Goal: Task Accomplishment & Management: Complete application form

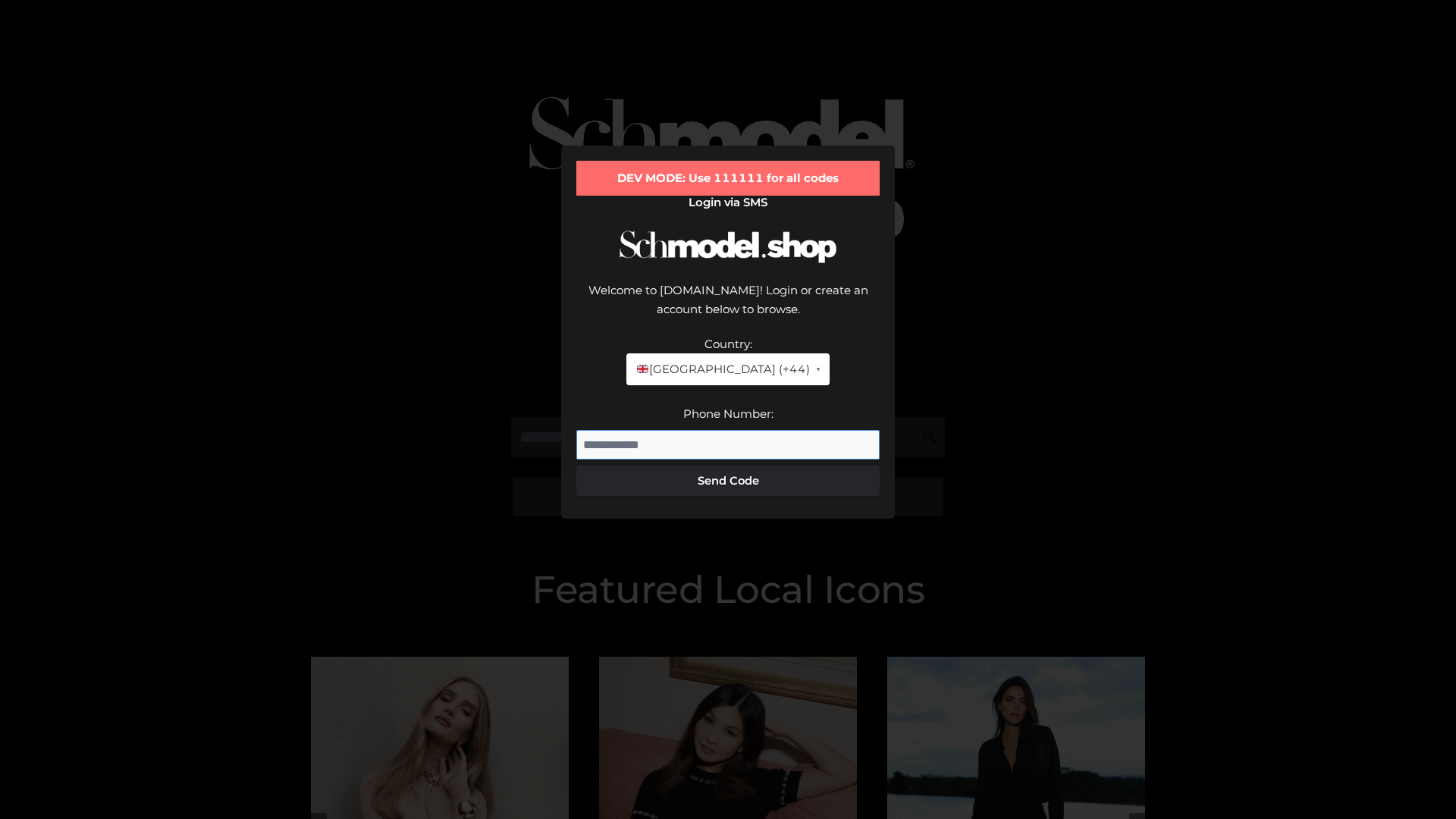
click at [728, 430] on input "Phone Number:" at bounding box center [728, 445] width 303 height 30
type input "**********"
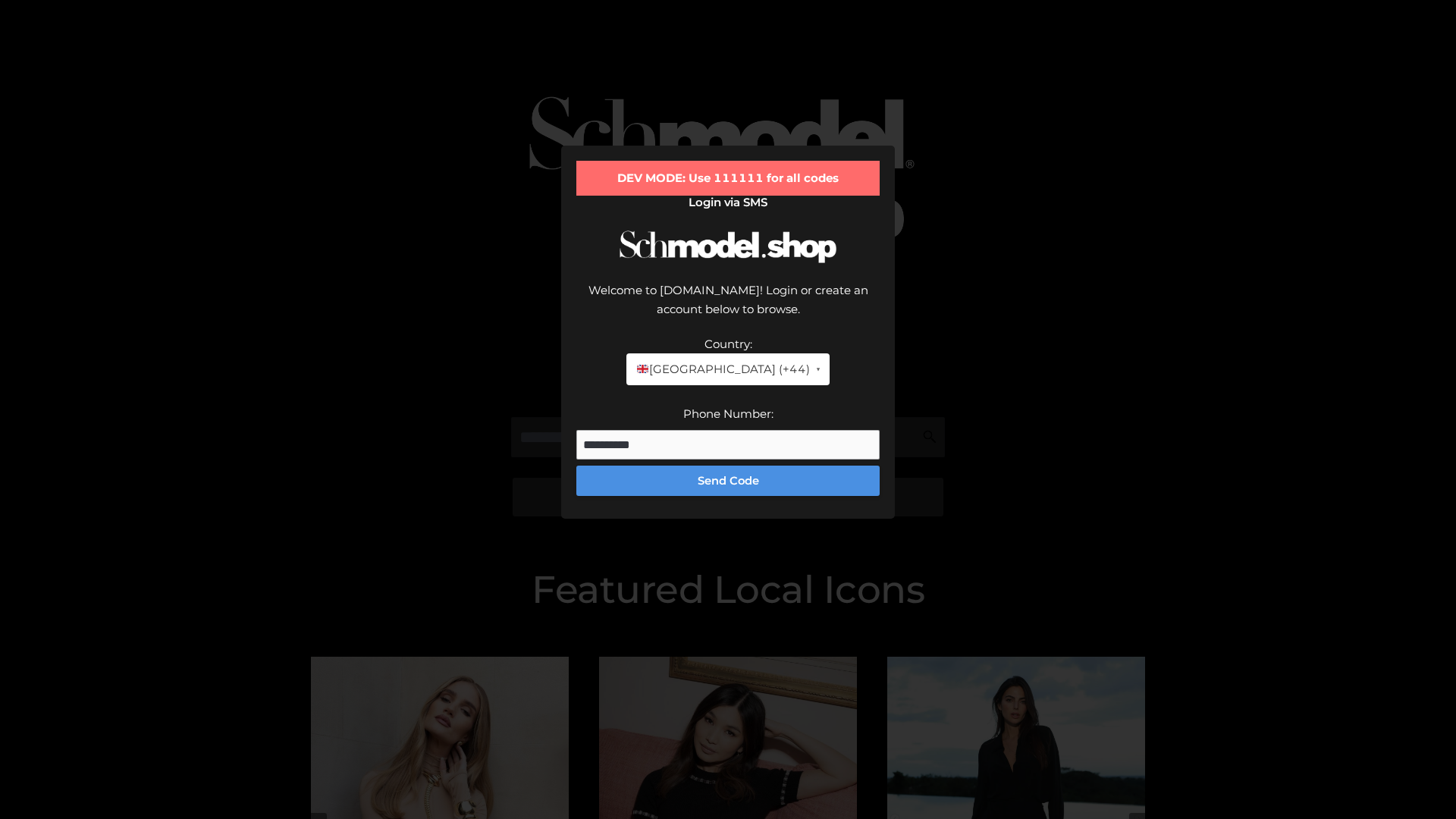
click at [728, 466] on button "Send Code" at bounding box center [728, 481] width 303 height 30
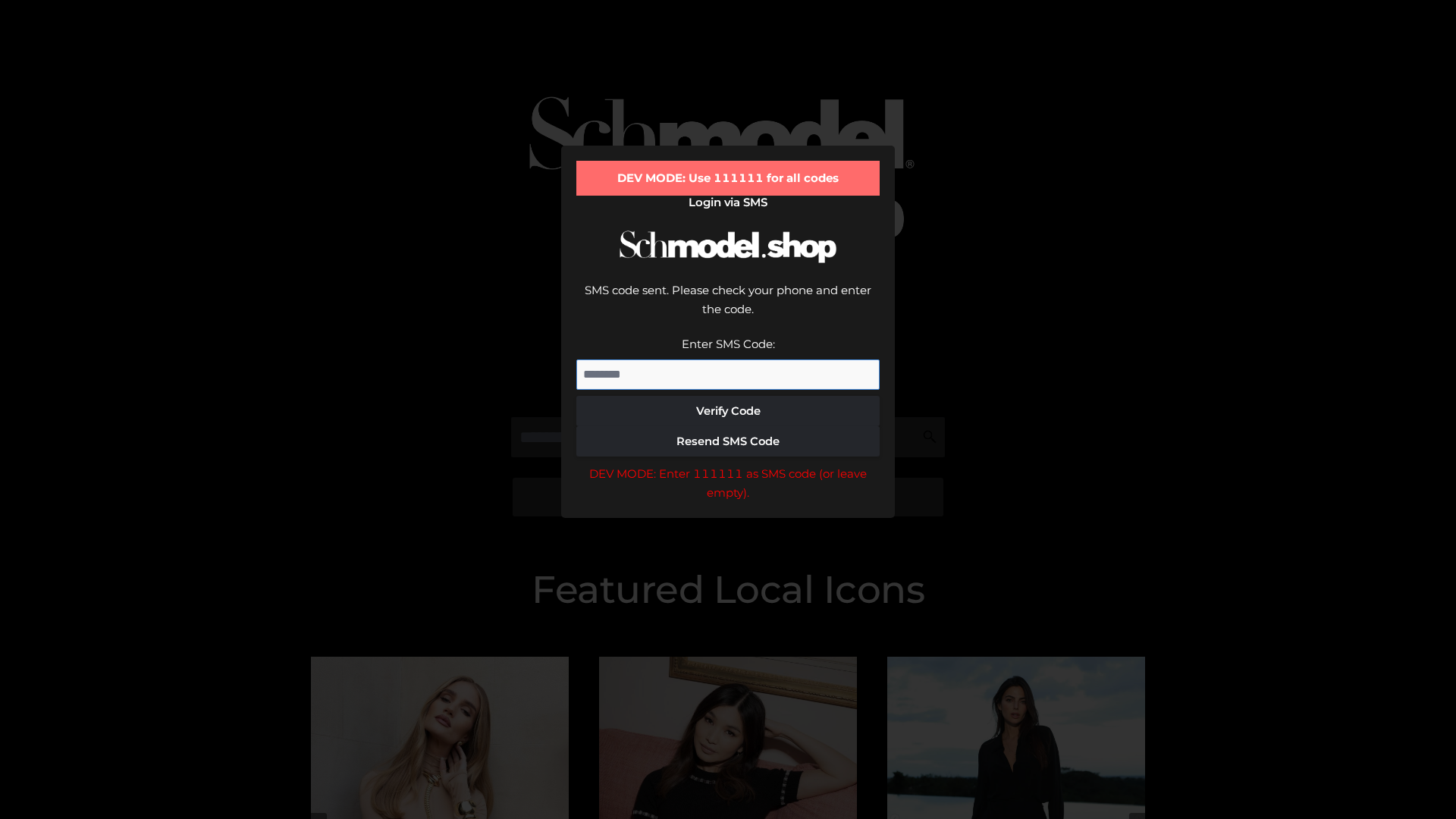
click at [728, 360] on input "Enter SMS Code:" at bounding box center [728, 375] width 303 height 30
type input "******"
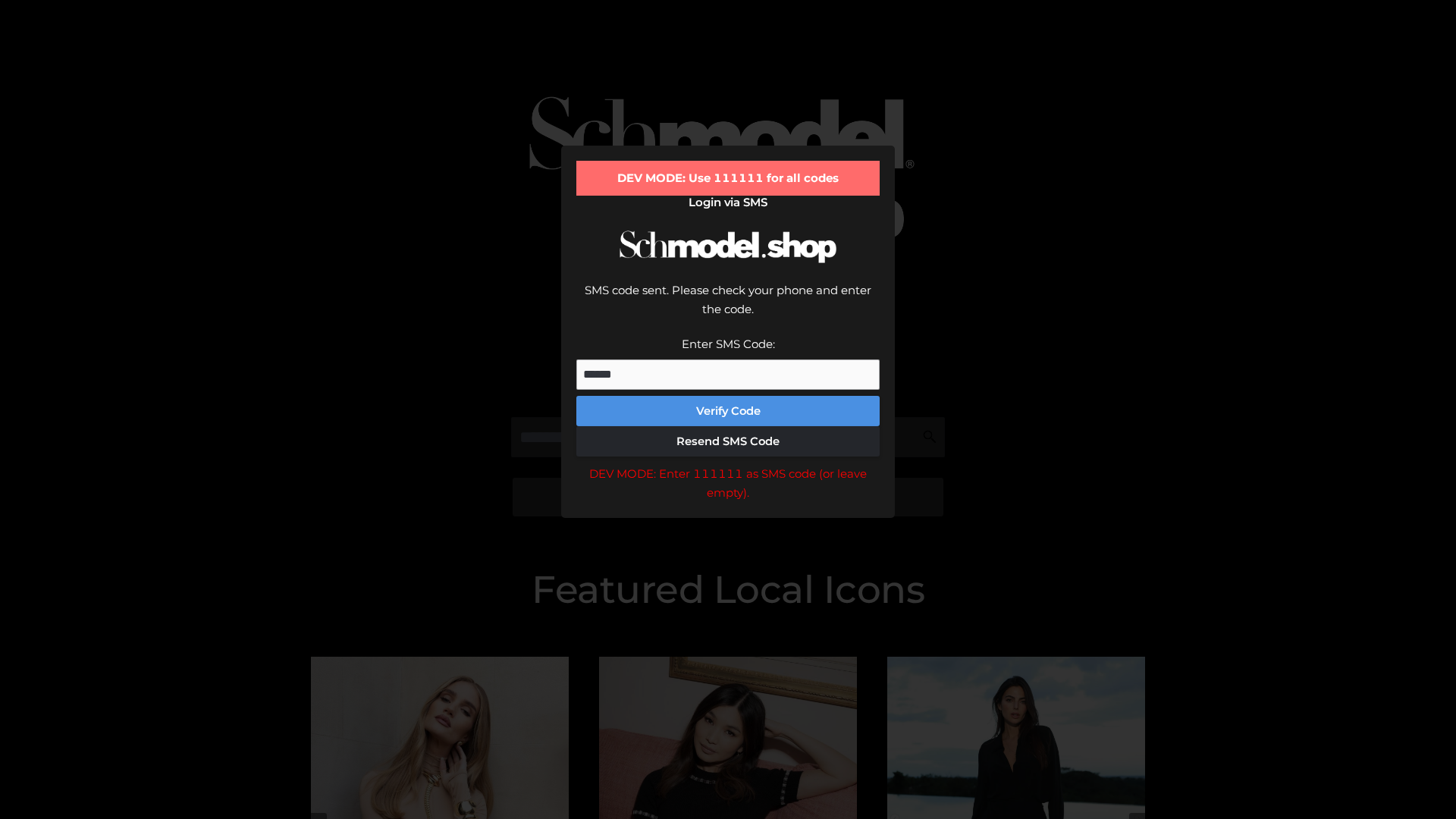
click at [728, 396] on button "Verify Code" at bounding box center [728, 411] width 303 height 30
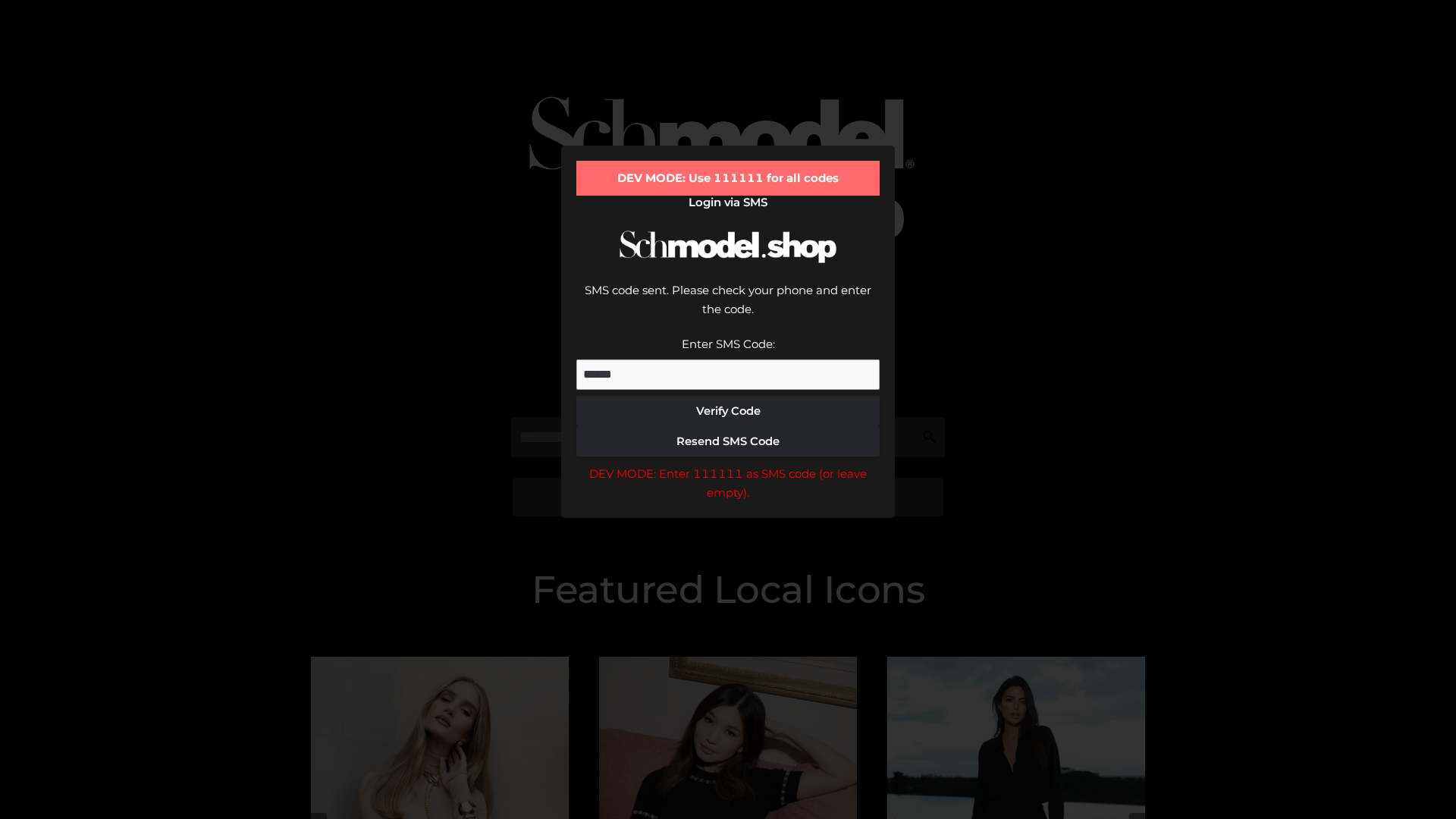
click at [728, 464] on div "DEV MODE: Enter 111111 as SMS code (or leave empty)." at bounding box center [728, 483] width 303 height 39
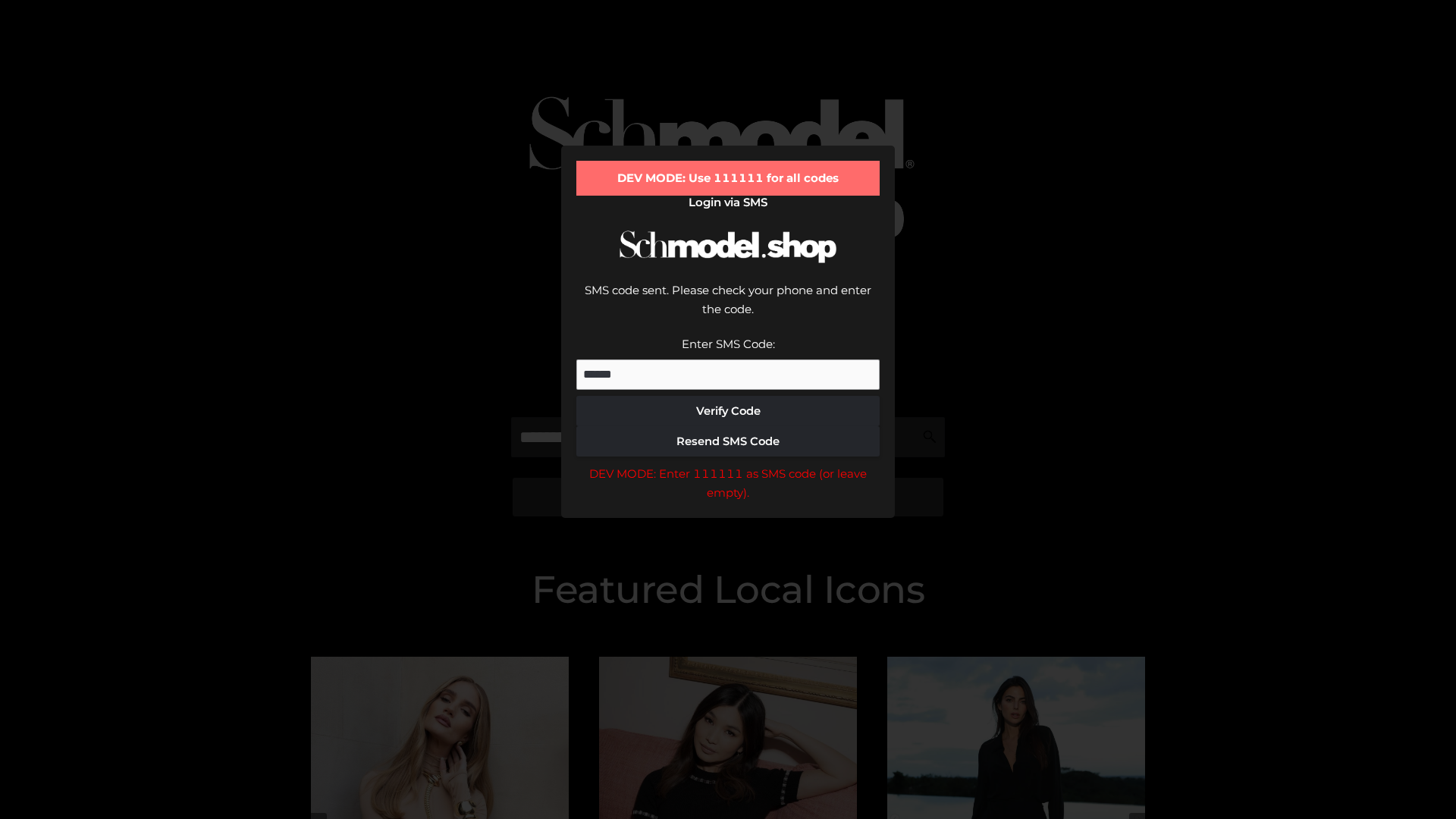
click at [728, 464] on div "DEV MODE: Enter 111111 as SMS code (or leave empty)." at bounding box center [728, 483] width 303 height 39
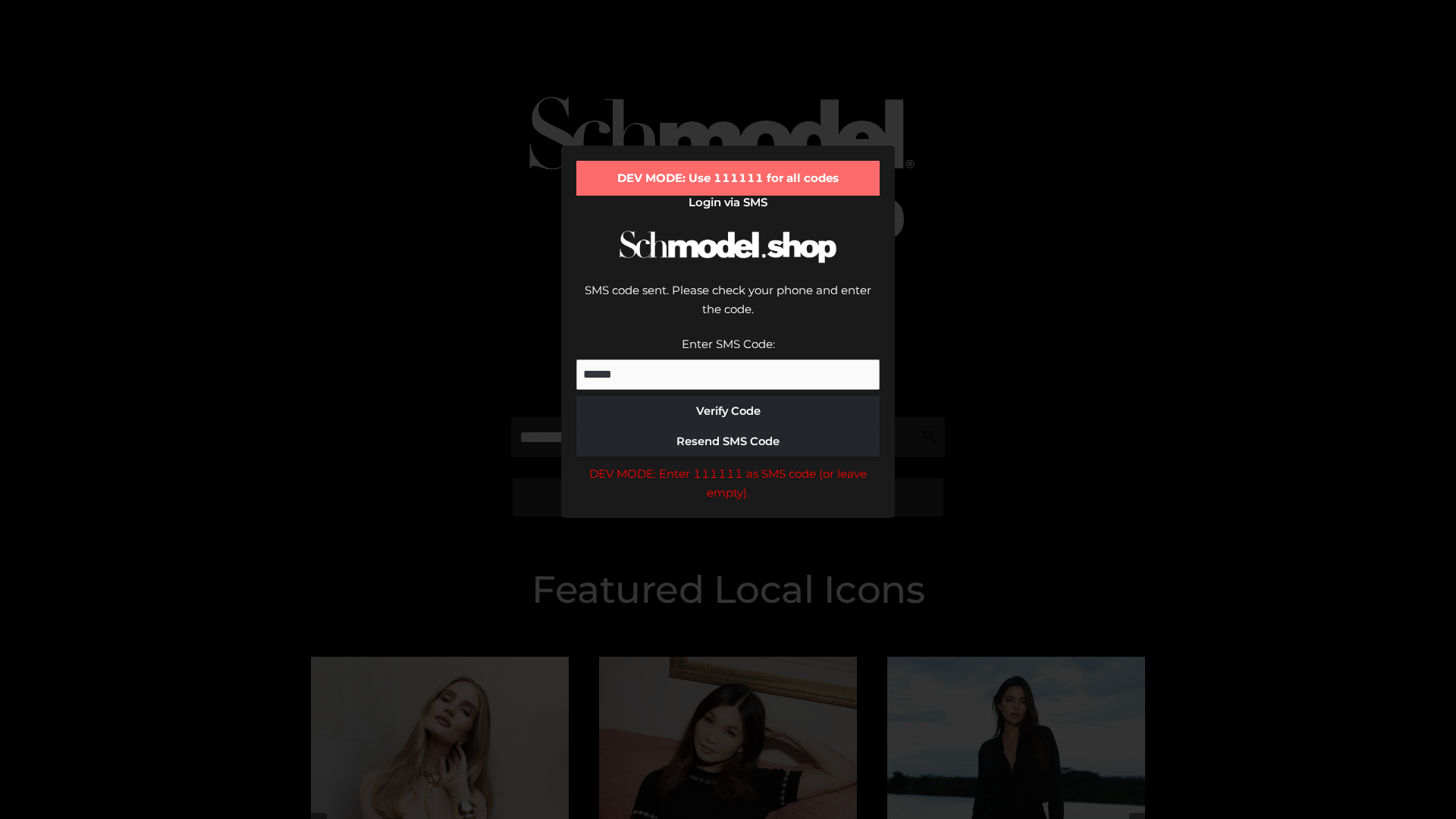
click at [728, 464] on div "DEV MODE: Enter 111111 as SMS code (or leave empty)." at bounding box center [728, 483] width 303 height 39
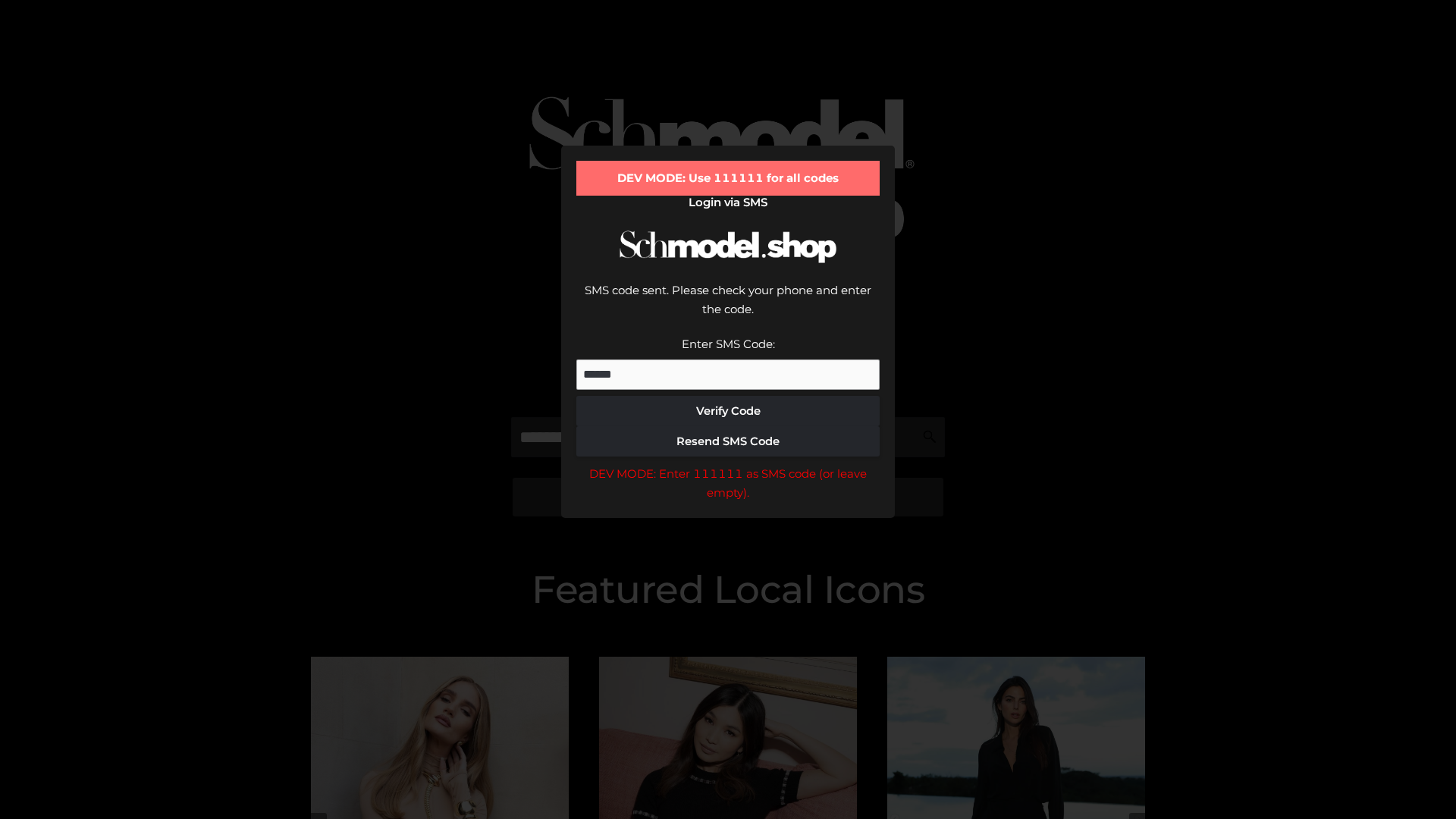
click at [728, 464] on div "DEV MODE: Enter 111111 as SMS code (or leave empty)." at bounding box center [728, 483] width 303 height 39
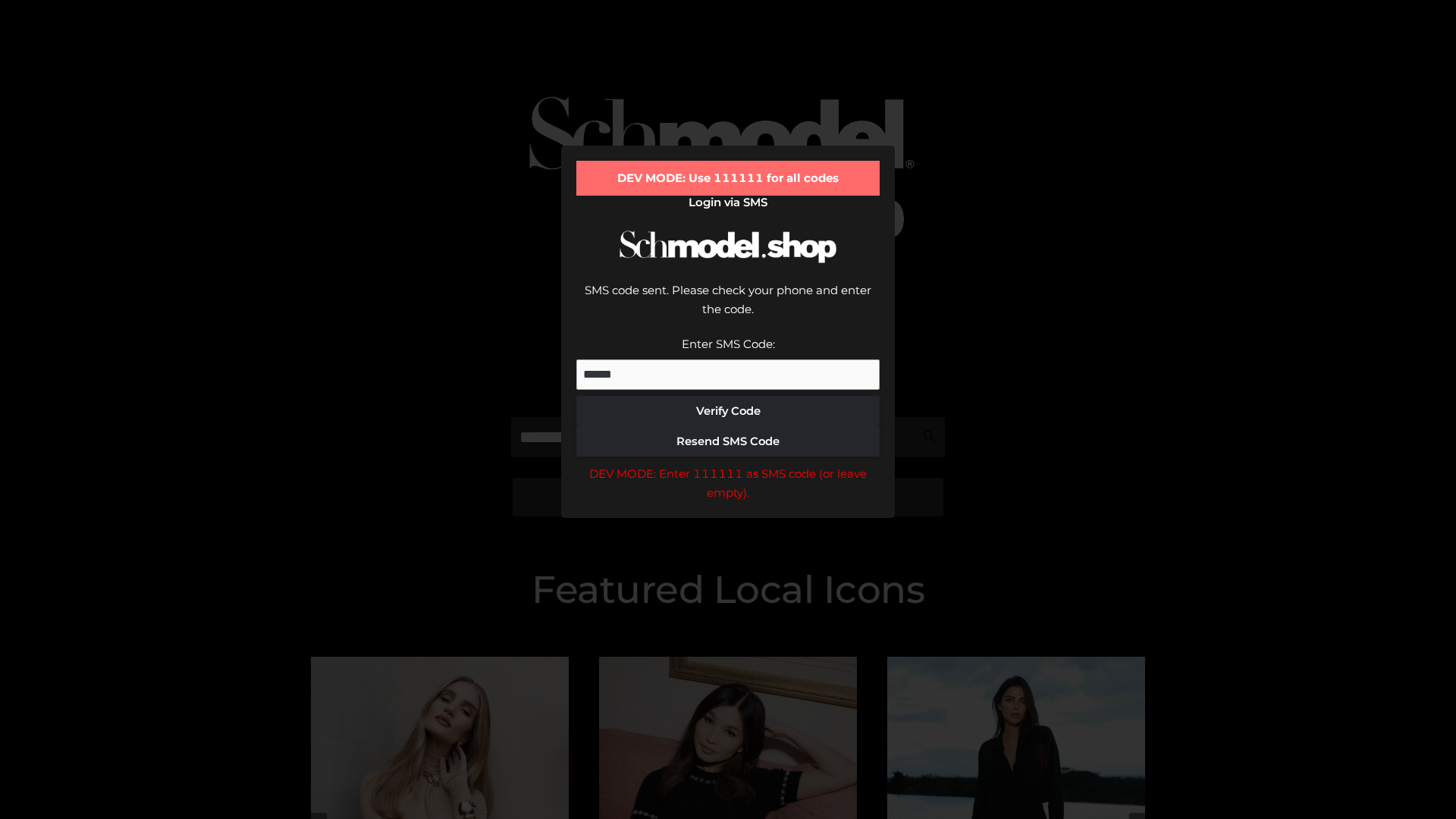
click at [728, 464] on div "DEV MODE: Enter 111111 as SMS code (or leave empty)." at bounding box center [728, 483] width 303 height 39
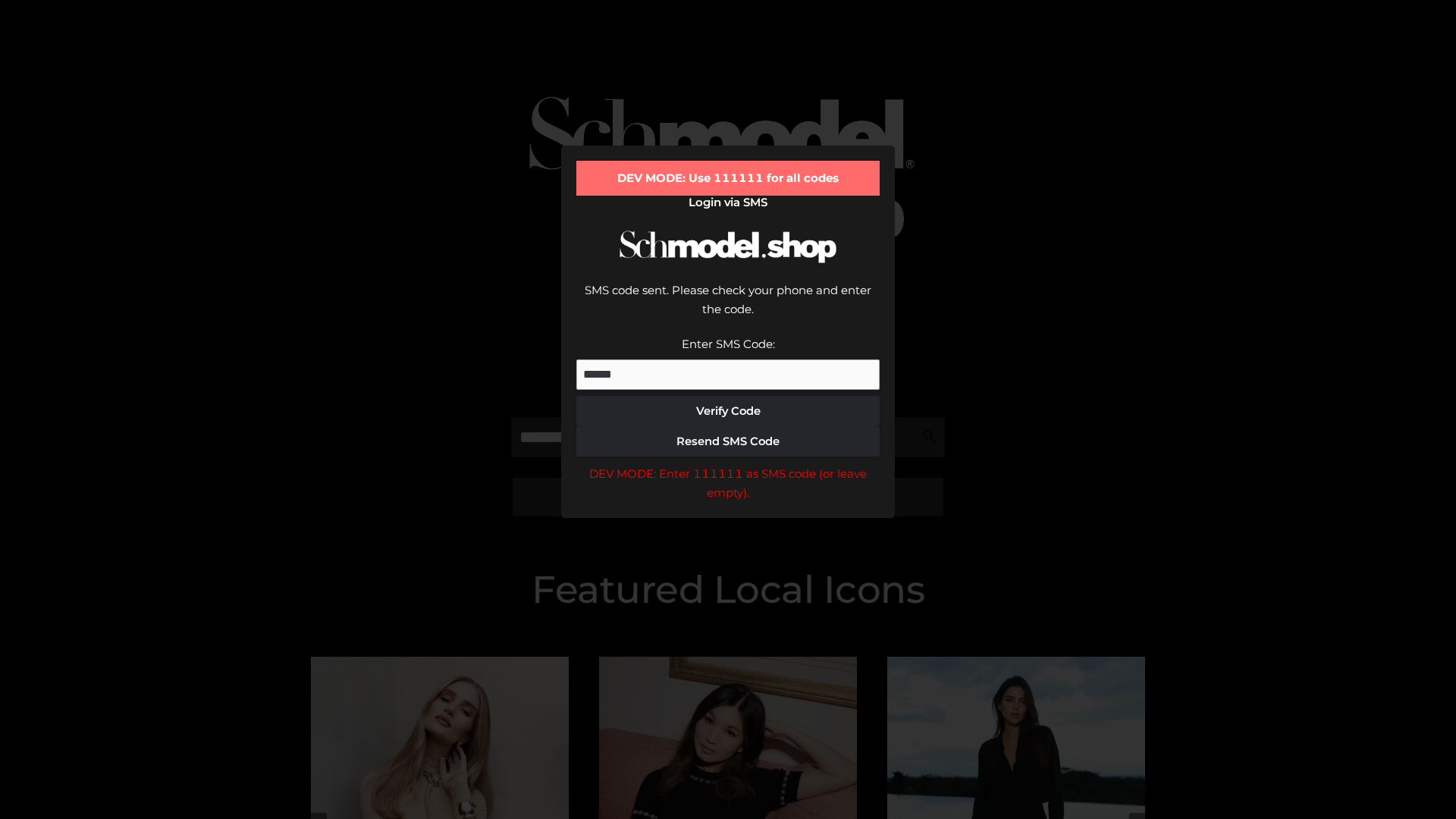
click at [728, 464] on div "DEV MODE: Enter 111111 as SMS code (or leave empty)." at bounding box center [728, 483] width 303 height 39
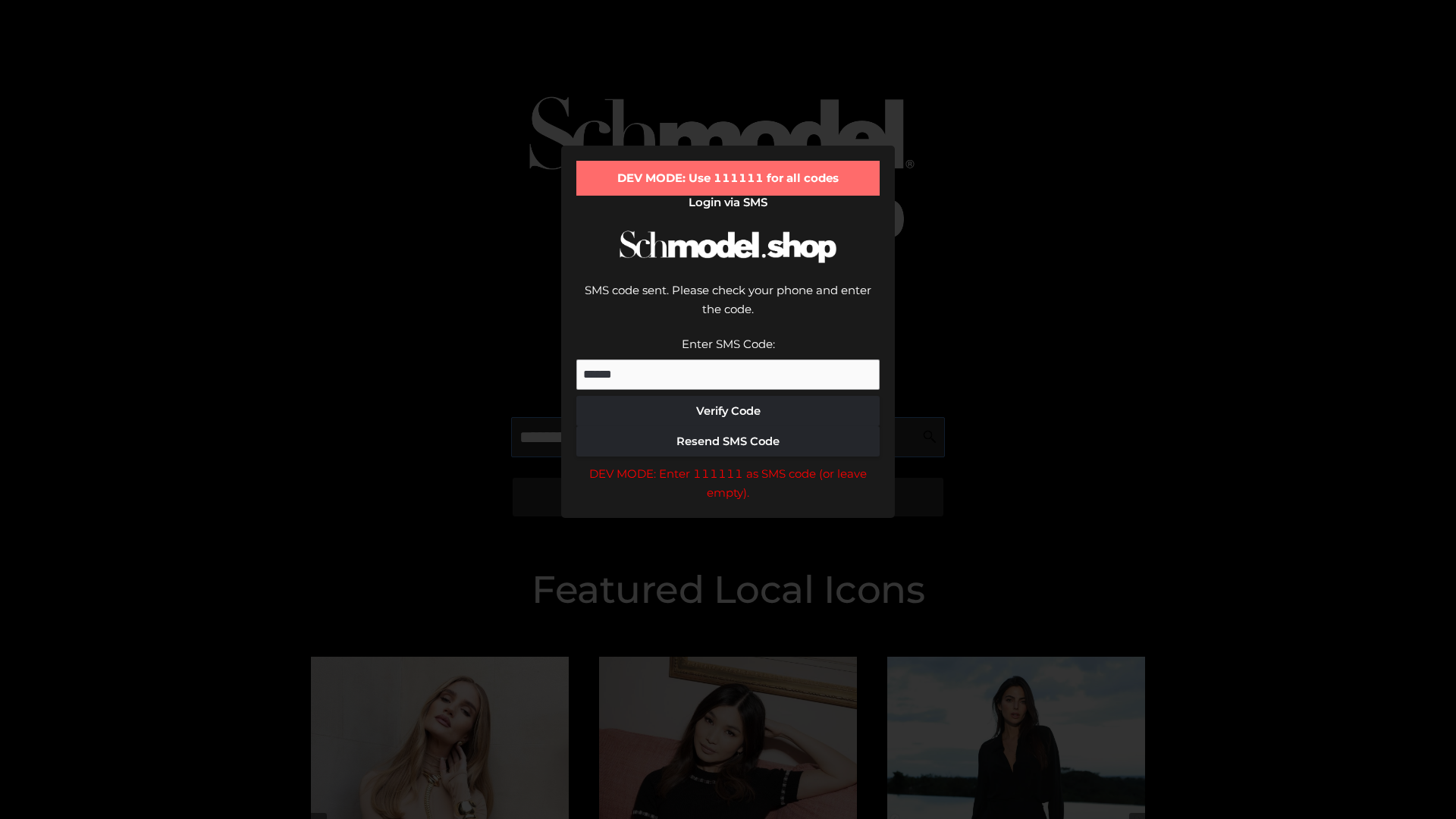
scroll to position [0, 78]
click at [728, 464] on div "DEV MODE: Enter 111111 as SMS code (or leave empty)." at bounding box center [728, 483] width 303 height 39
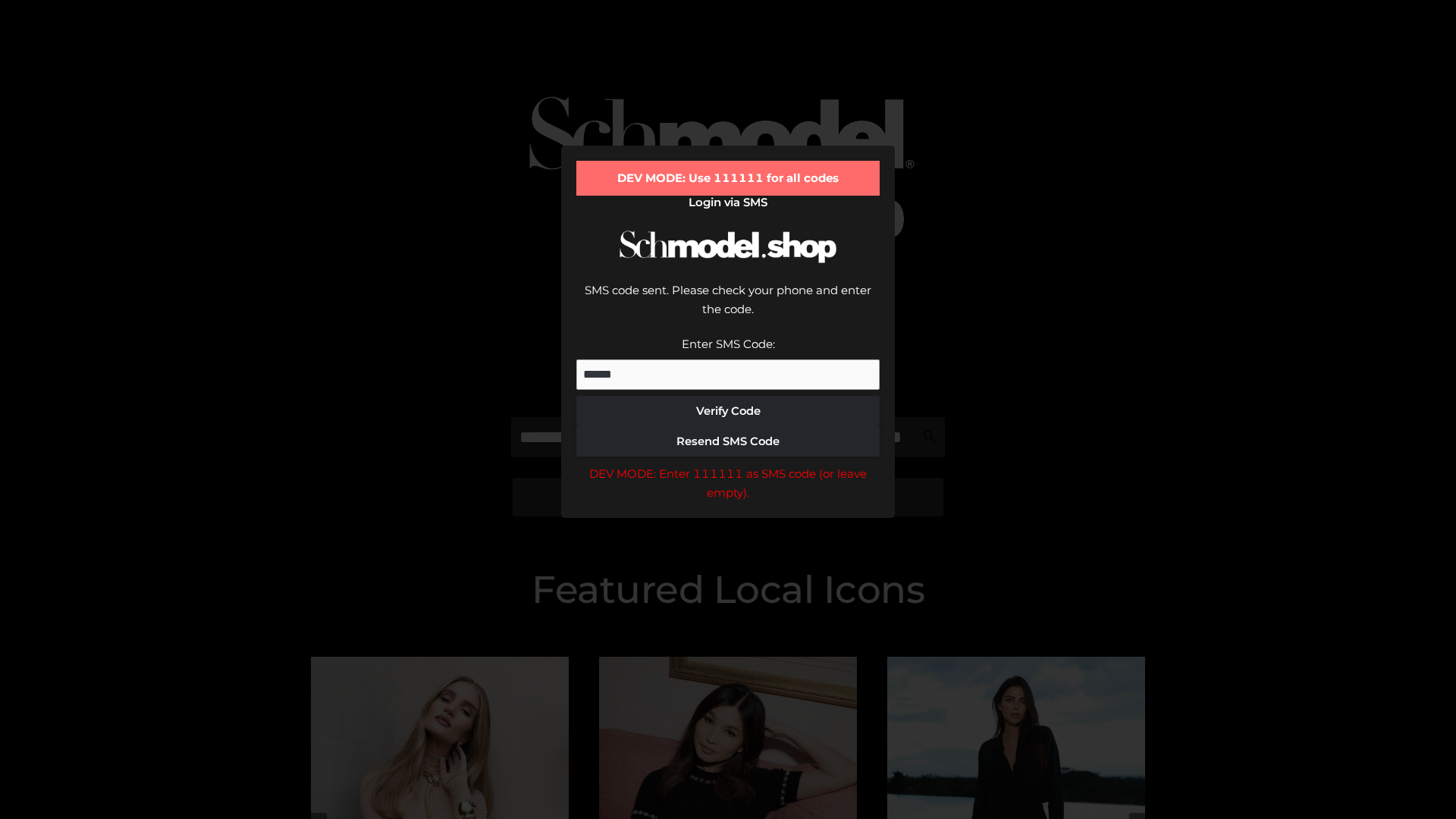
click at [728, 464] on div "DEV MODE: Enter 111111 as SMS code (or leave empty)." at bounding box center [728, 483] width 303 height 39
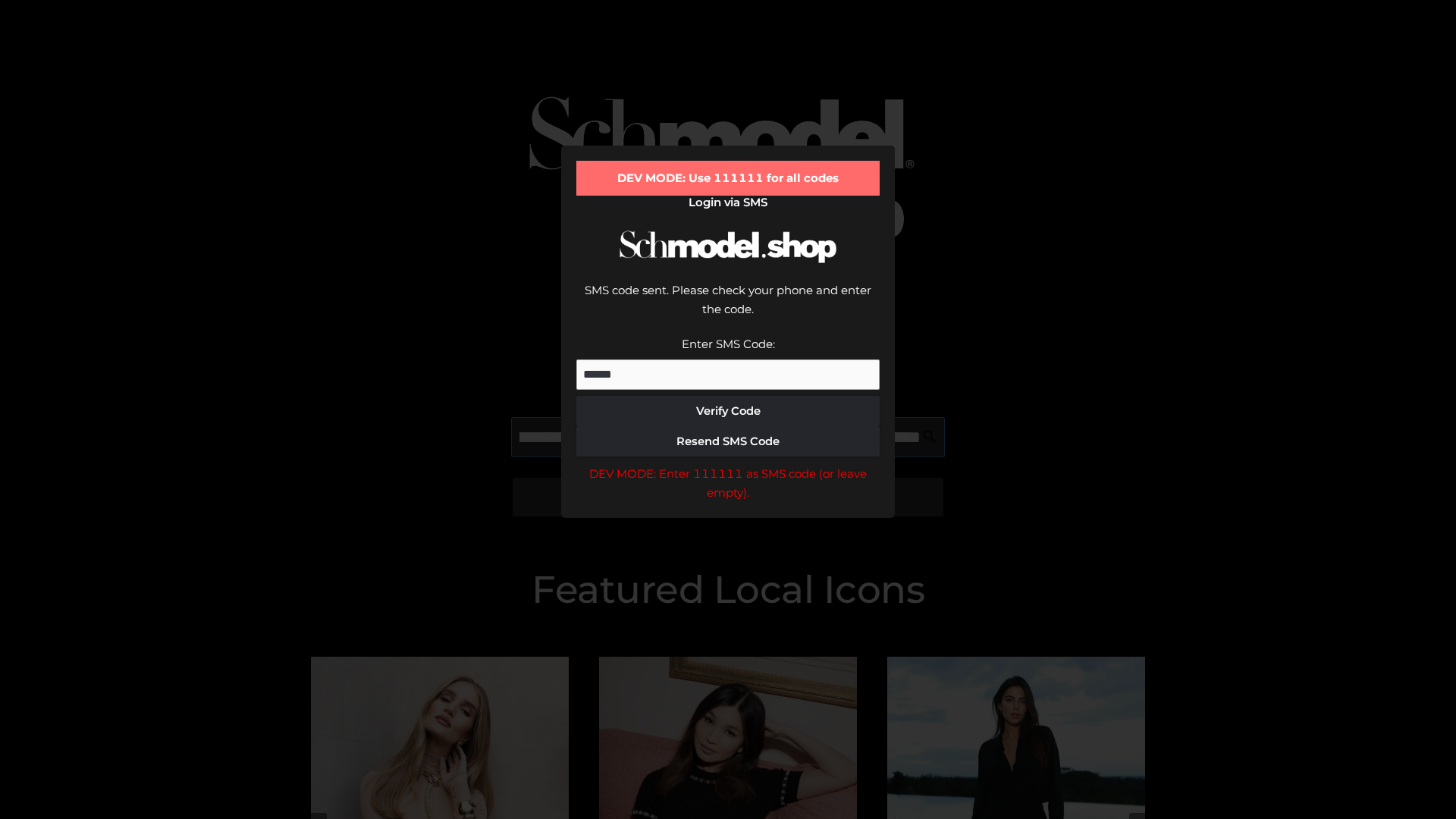
scroll to position [0, 165]
click at [728, 464] on div "DEV MODE: Enter 111111 as SMS code (or leave empty)." at bounding box center [728, 483] width 303 height 39
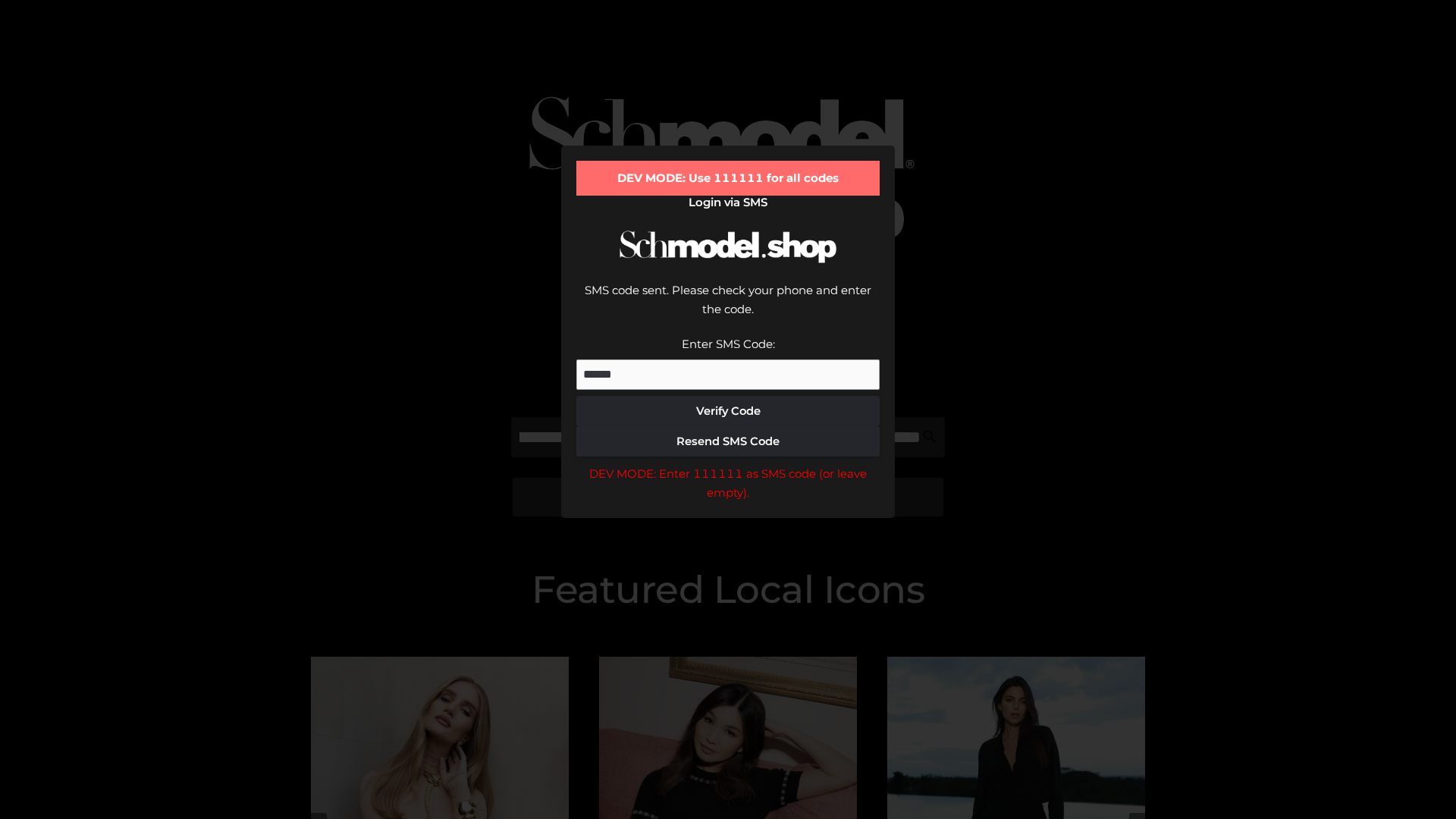
click at [728, 464] on div "DEV MODE: Enter 111111 as SMS code (or leave empty)." at bounding box center [728, 483] width 303 height 39
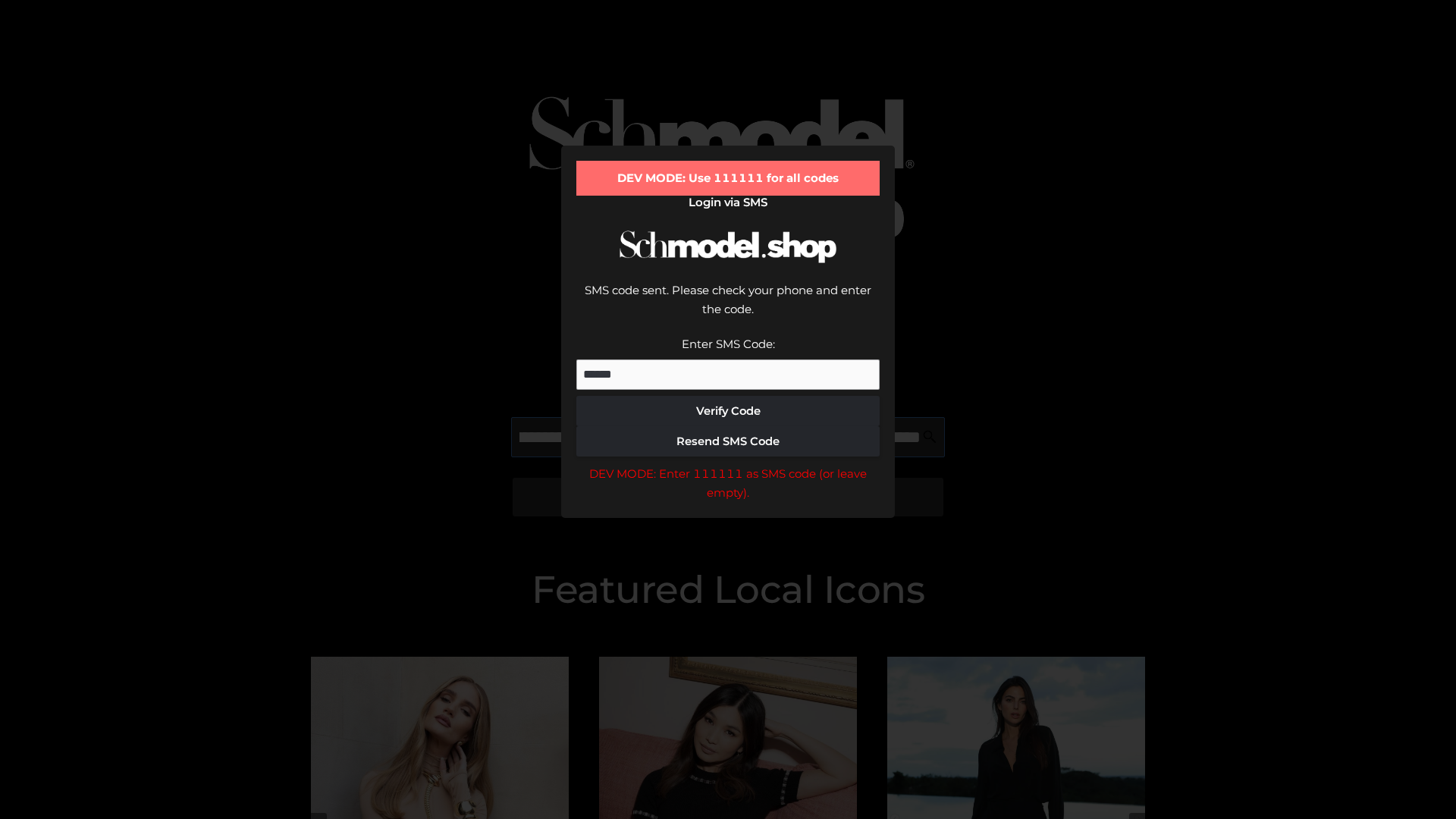
scroll to position [0, 257]
click at [728, 464] on div "DEV MODE: Enter 111111 as SMS code (or leave empty)." at bounding box center [728, 483] width 303 height 39
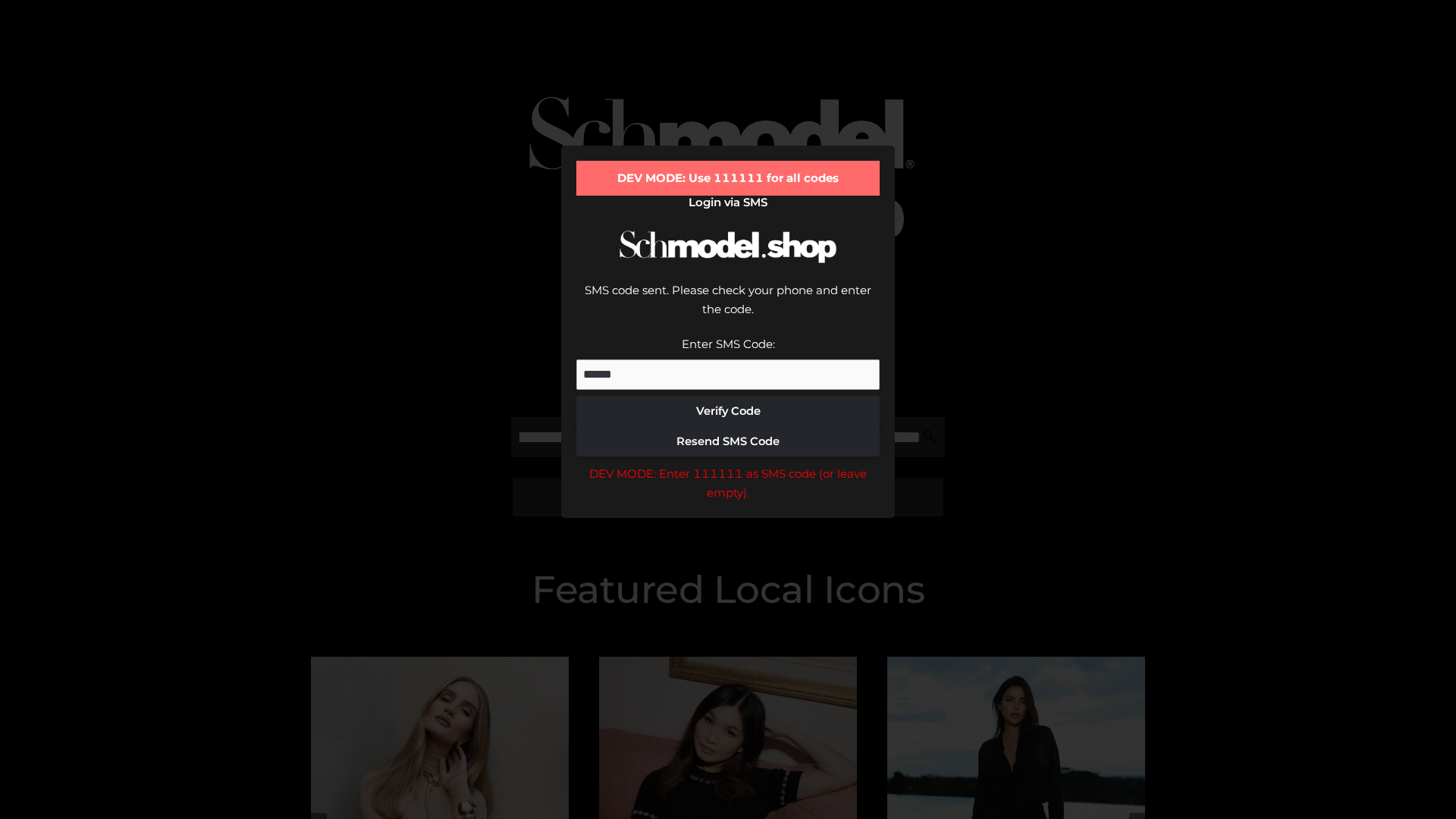
click at [728, 464] on div "DEV MODE: Enter 111111 as SMS code (or leave empty)." at bounding box center [728, 483] width 303 height 39
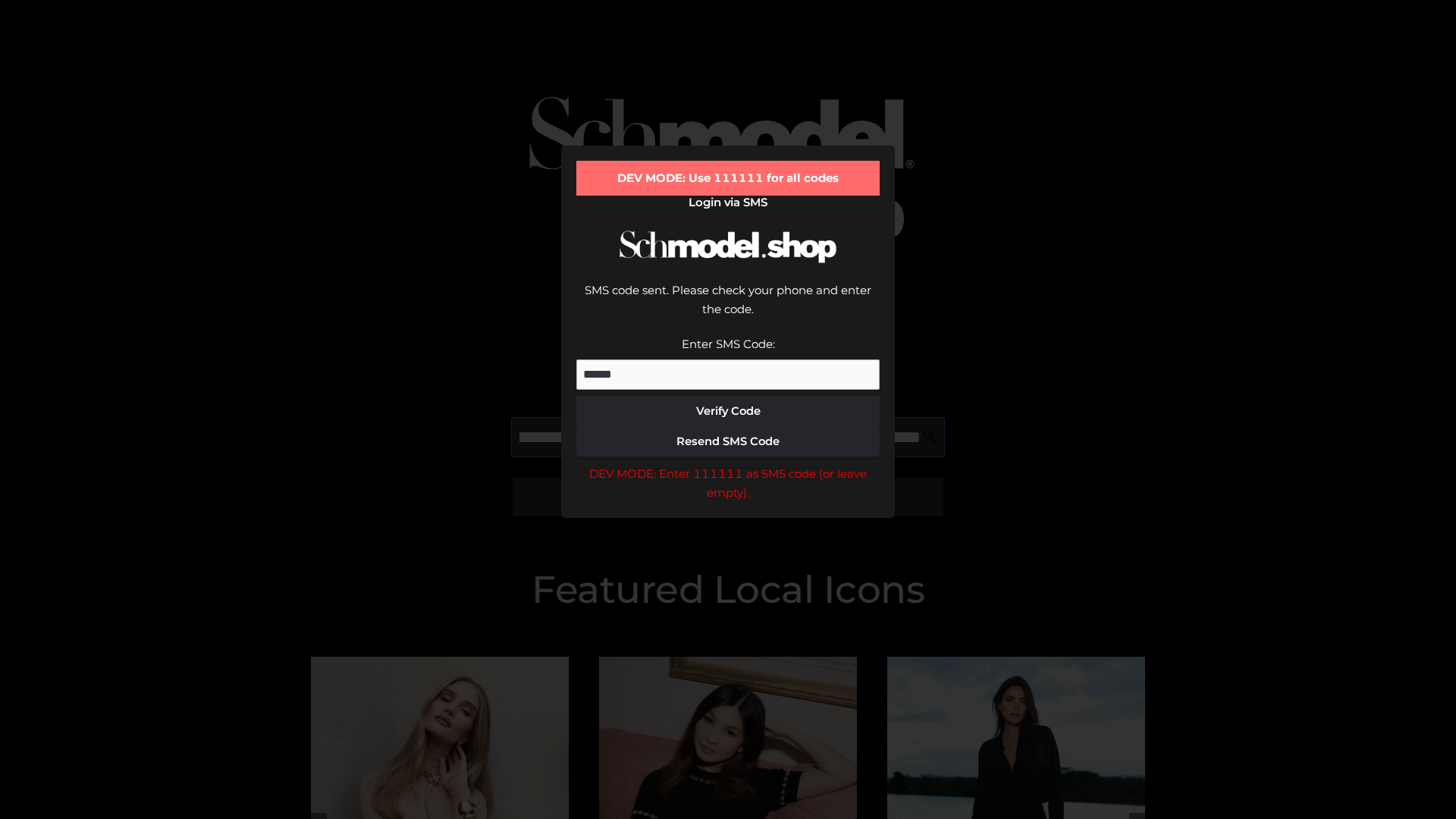
scroll to position [0, 352]
click at [728, 464] on div "DEV MODE: Enter 111111 as SMS code (or leave empty)." at bounding box center [728, 483] width 303 height 39
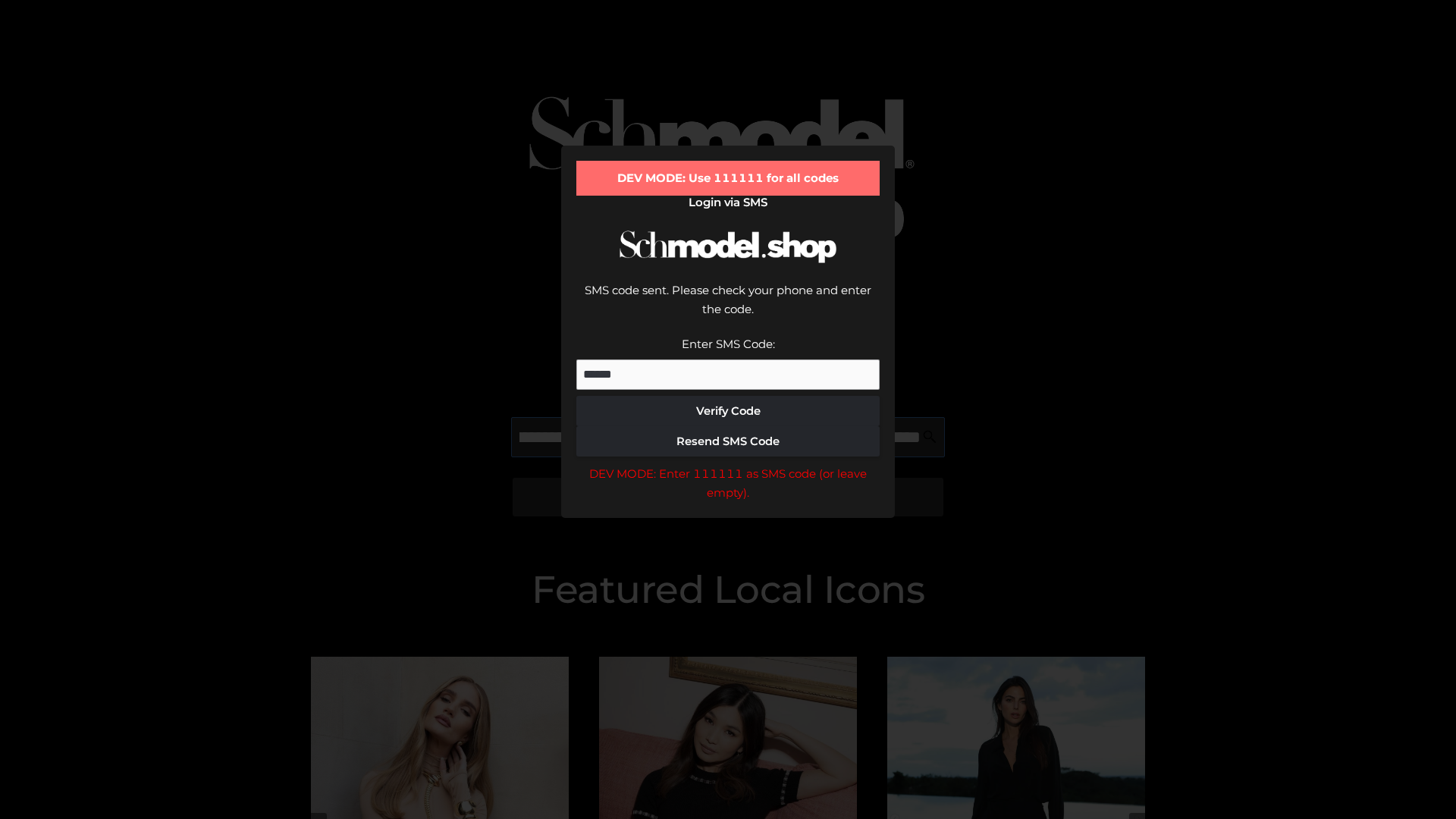
type input "**********"
